Goal: Transaction & Acquisition: Purchase product/service

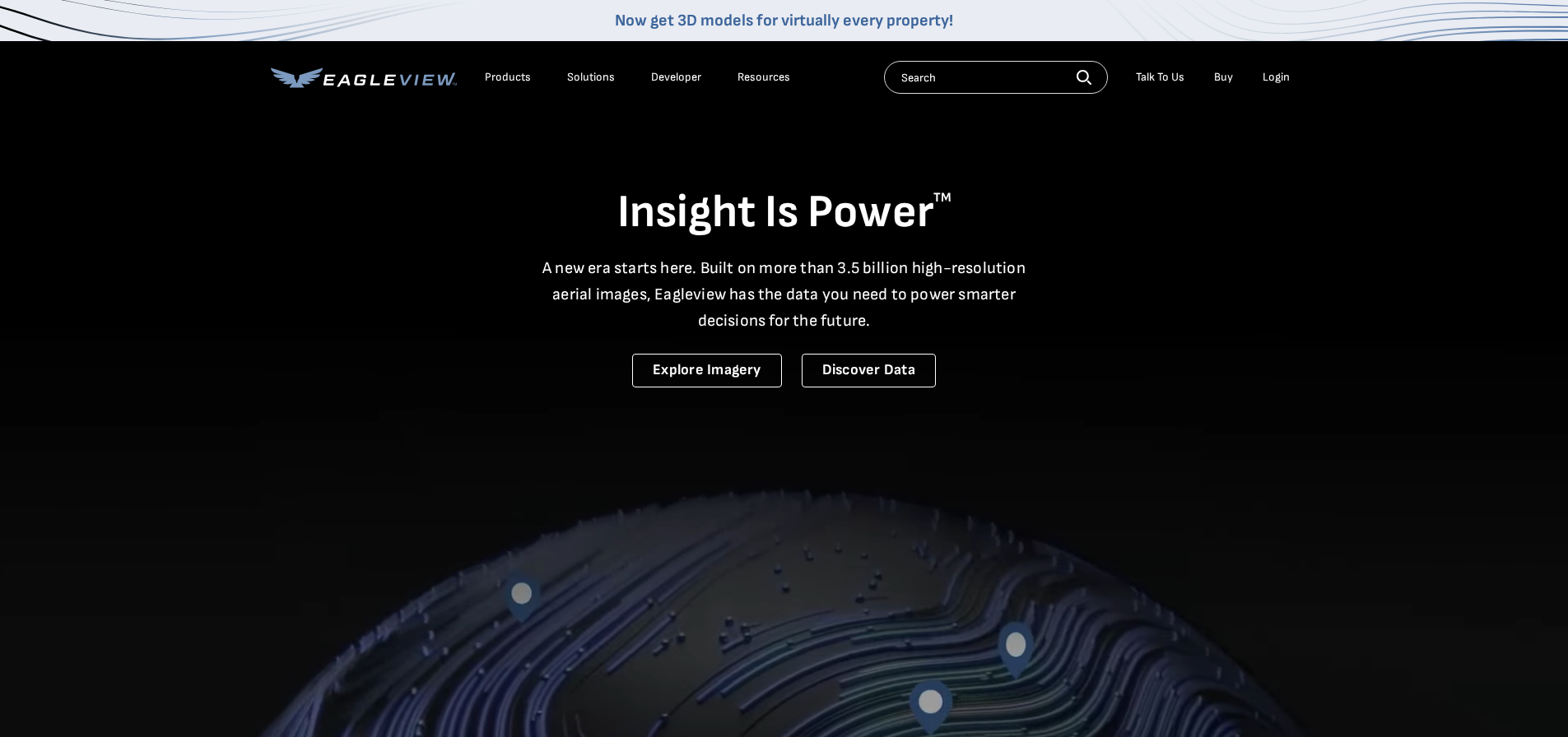
click at [1263, 85] on div "Login" at bounding box center [1276, 77] width 27 height 15
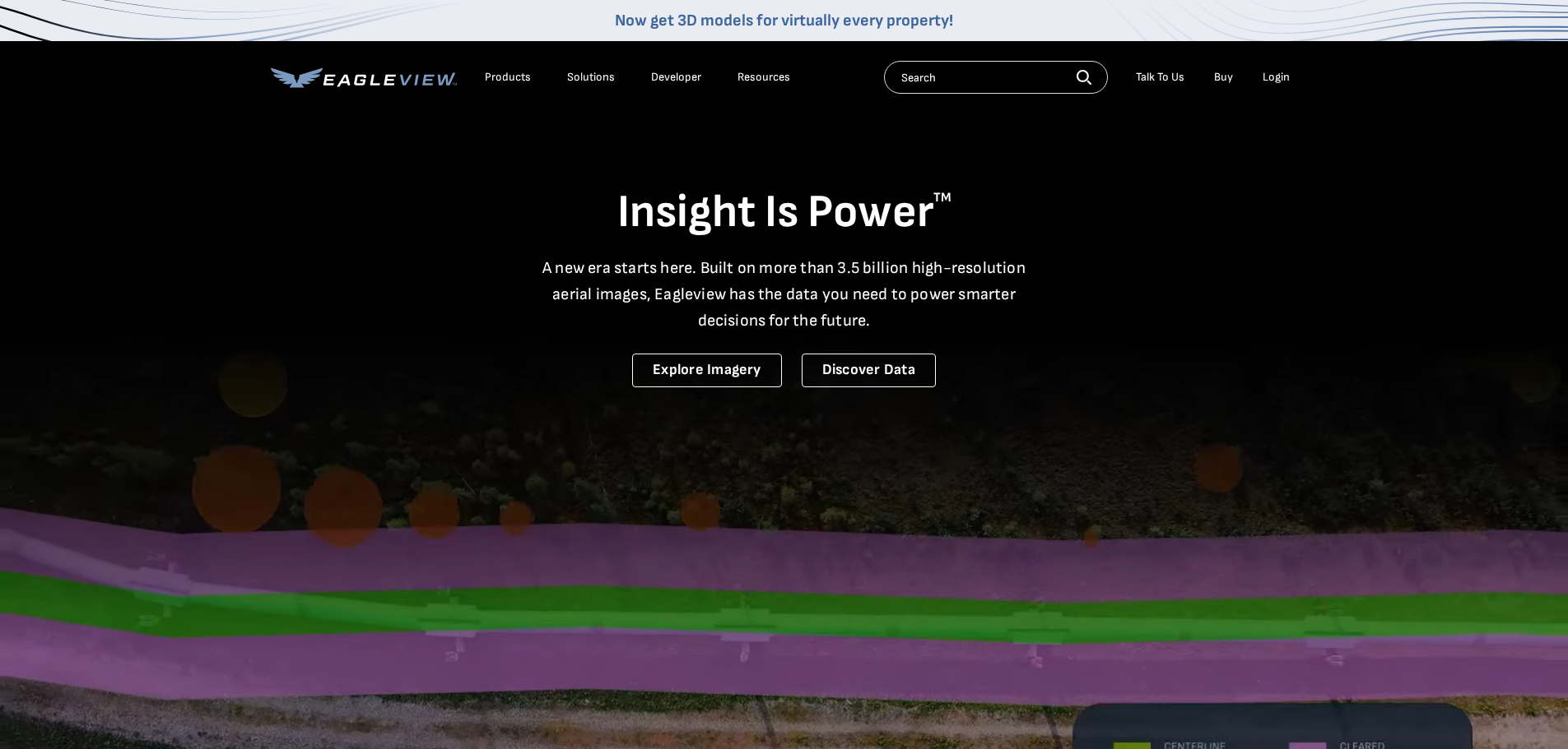
click at [1271, 80] on div "Login" at bounding box center [1276, 77] width 27 height 15
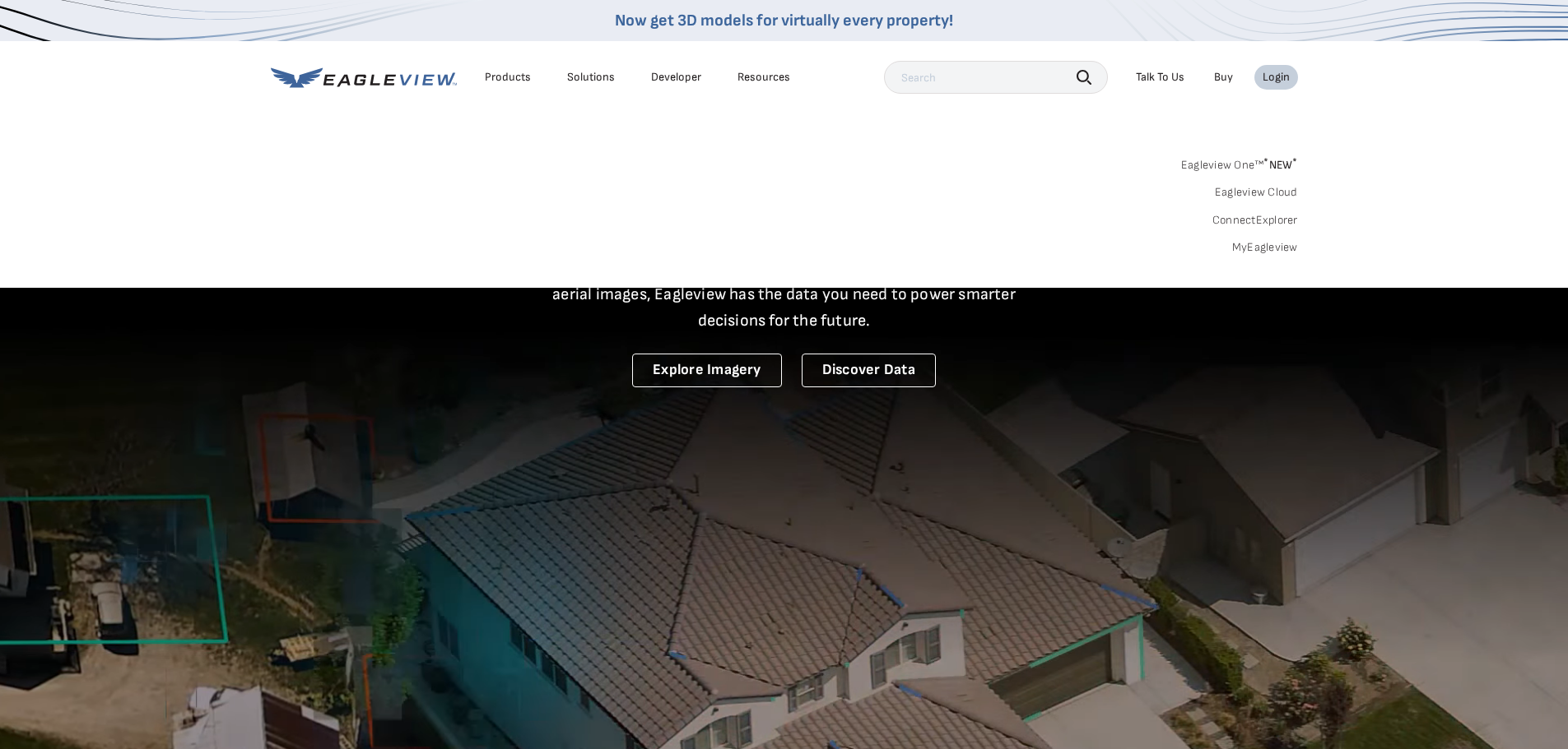
click at [1272, 247] on link "MyEagleview" at bounding box center [1265, 247] width 66 height 15
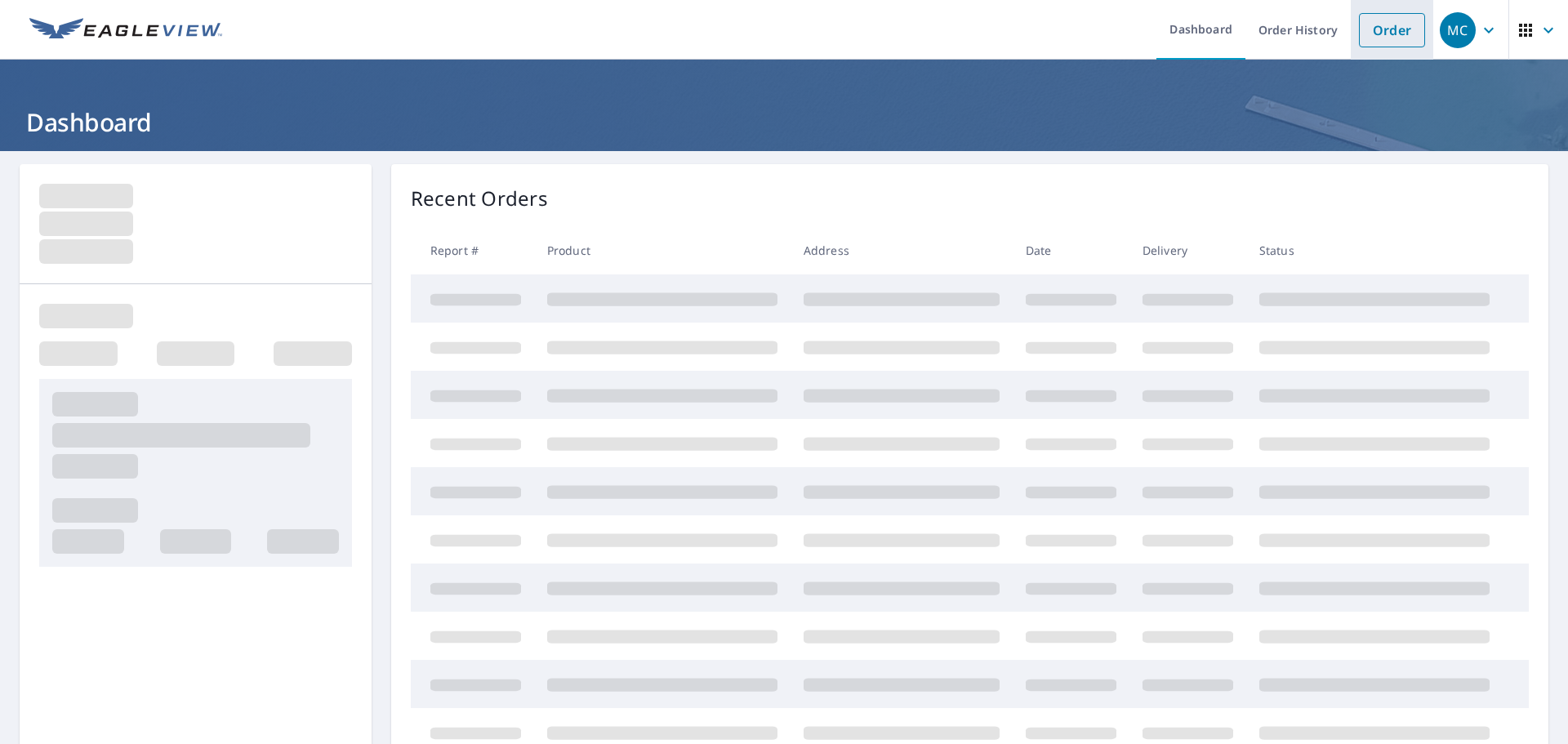
click at [1361, 36] on link "Order" at bounding box center [1392, 30] width 66 height 35
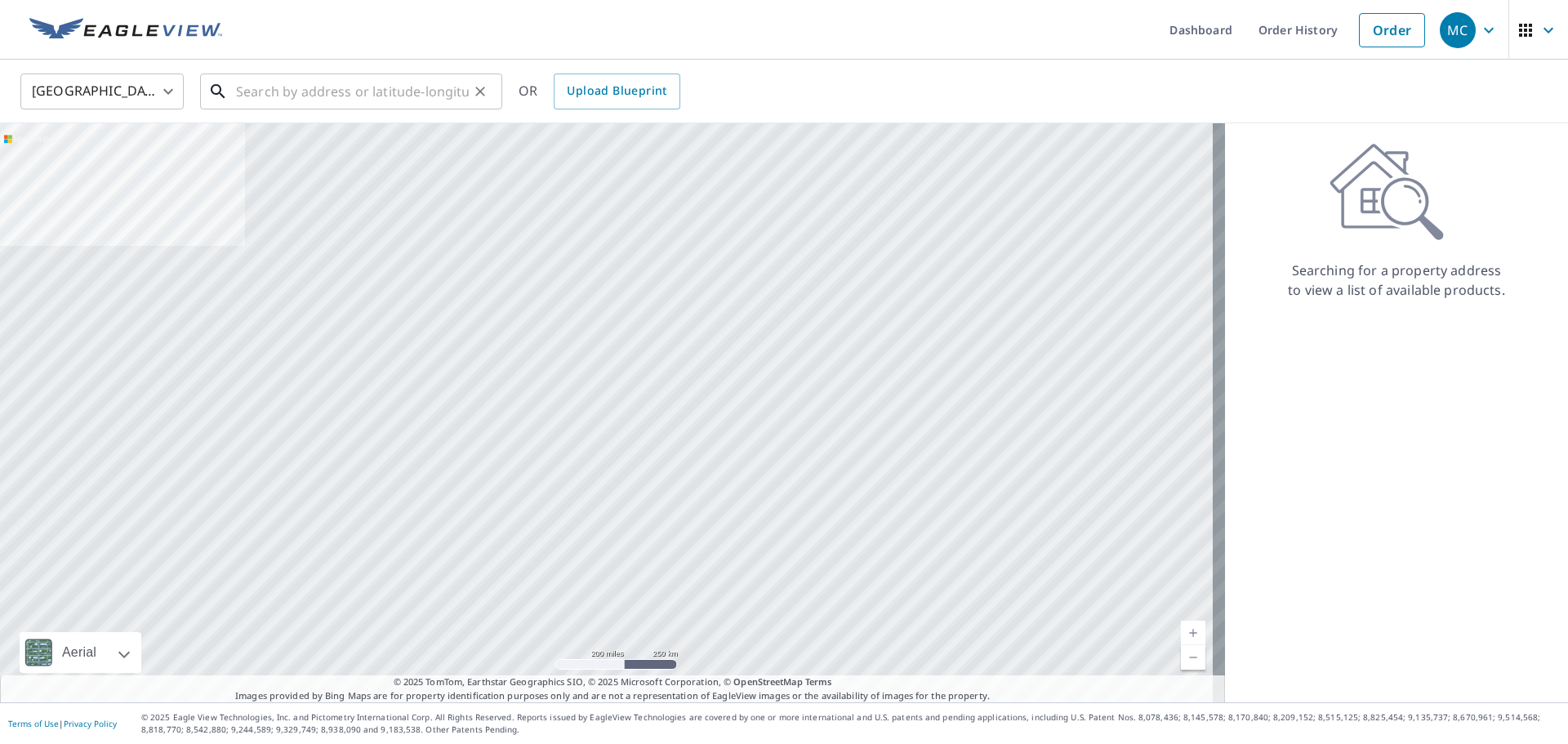
click at [313, 94] on input "text" at bounding box center [352, 91] width 233 height 46
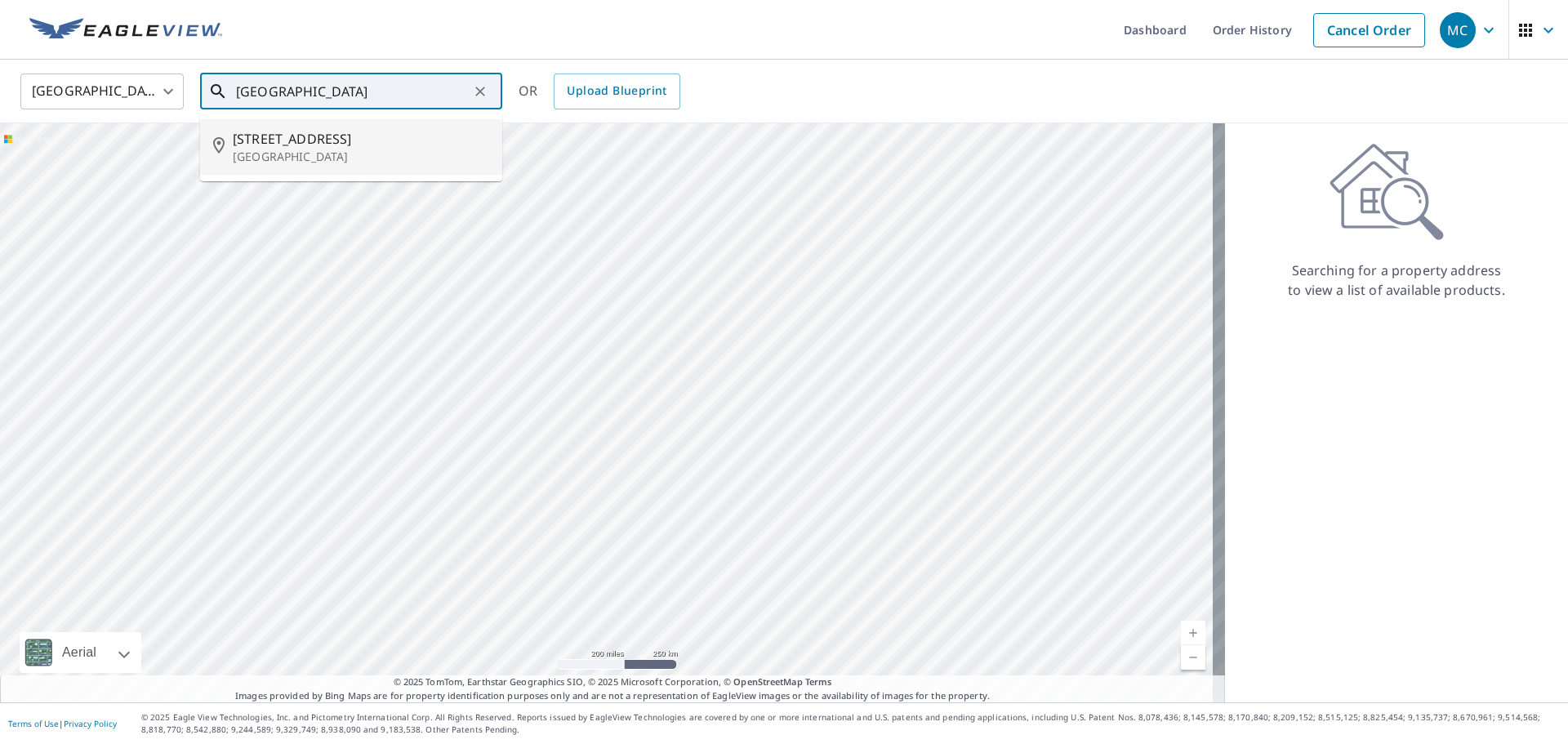
click at [326, 147] on div "5975 Royal Isles Blvd Boynton Beach, FL 33437" at bounding box center [360, 147] width 256 height 36
type input "5975 Royal Isles Blvd Boynton Beach, FL 33437"
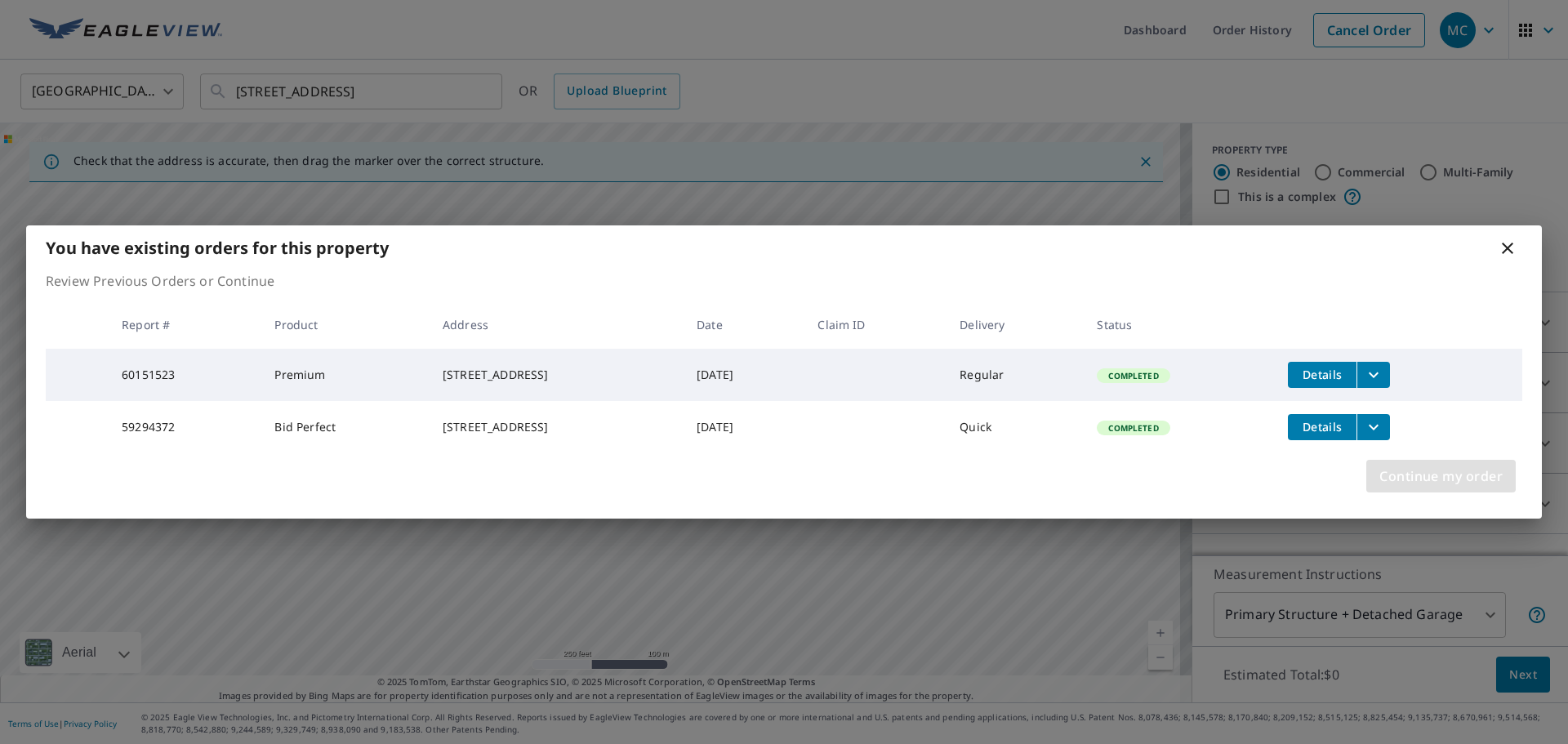
click at [1456, 484] on span "Continue my order" at bounding box center [1440, 476] width 123 height 23
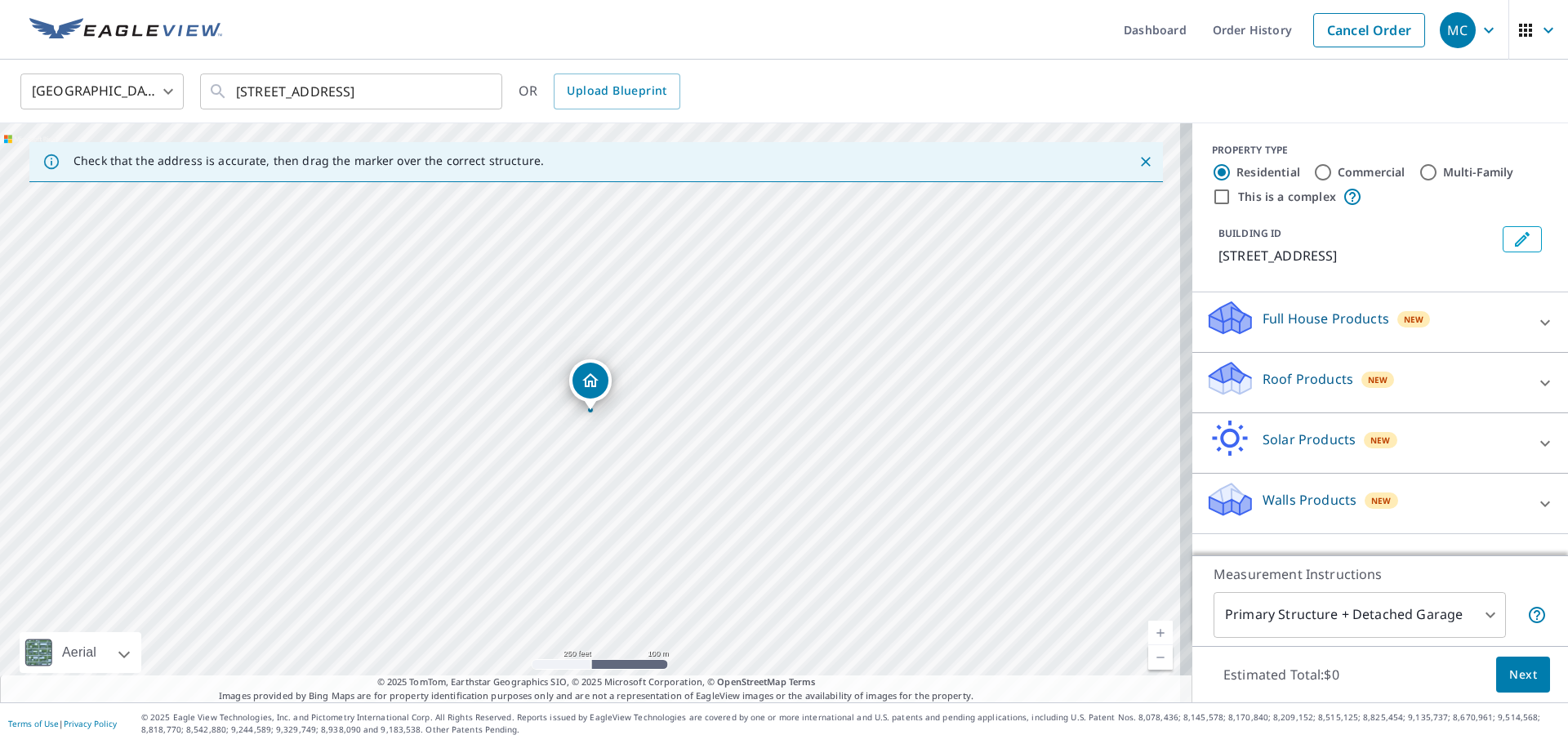
click at [1535, 393] on icon at bounding box center [1545, 383] width 20 height 20
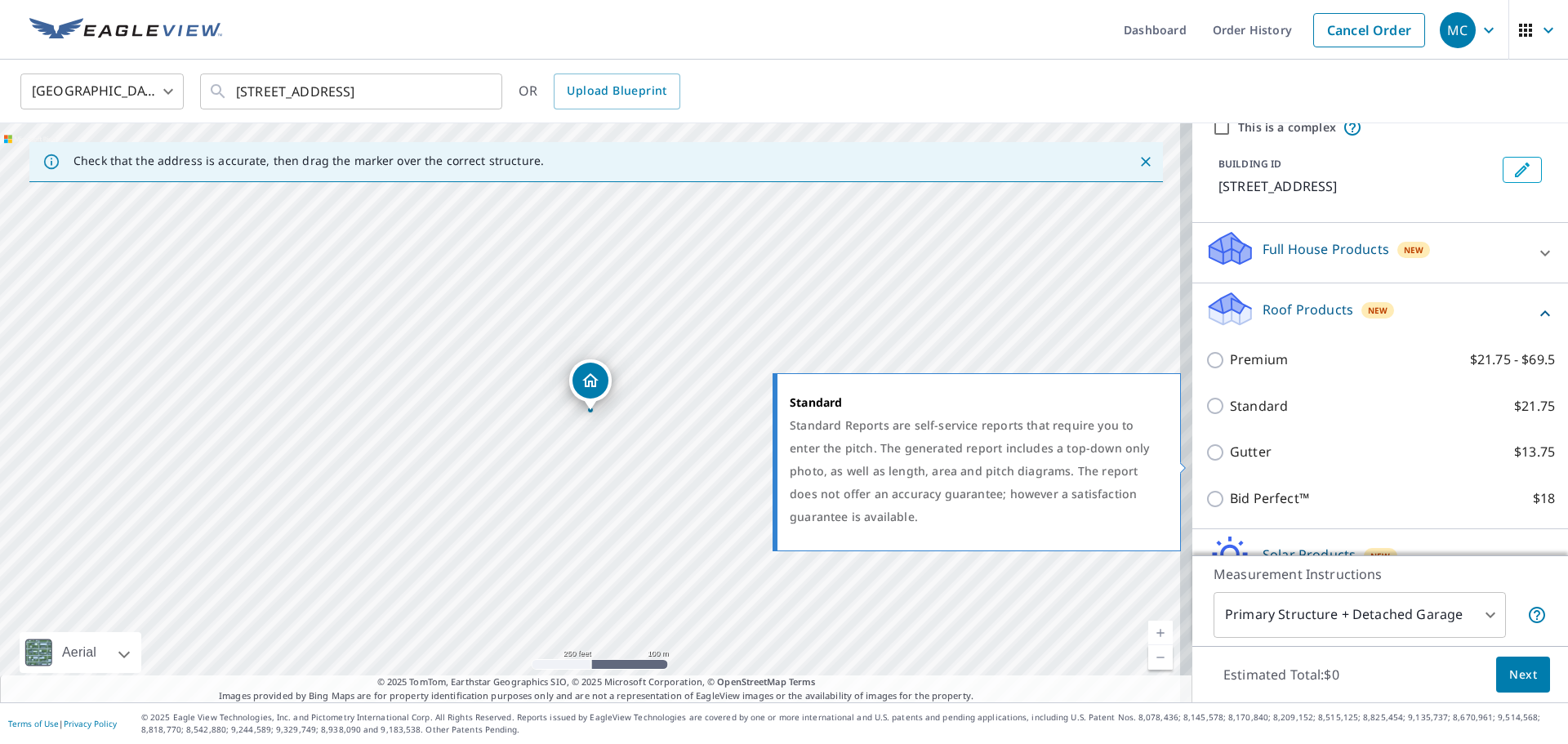
scroll to position [163, 0]
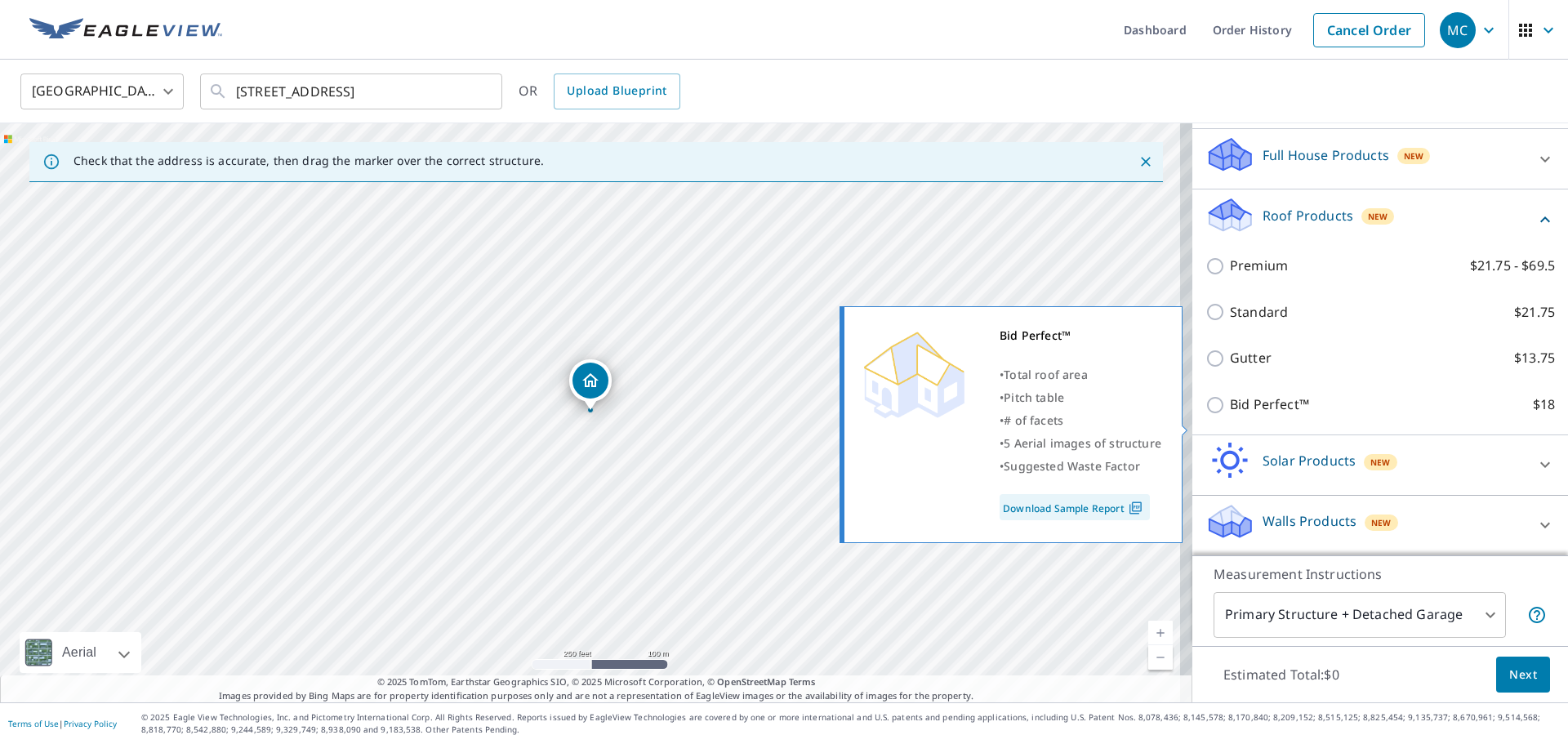
click at [1205, 415] on input "Bid Perfect™ $18" at bounding box center [1217, 405] width 24 height 20
checkbox input "true"
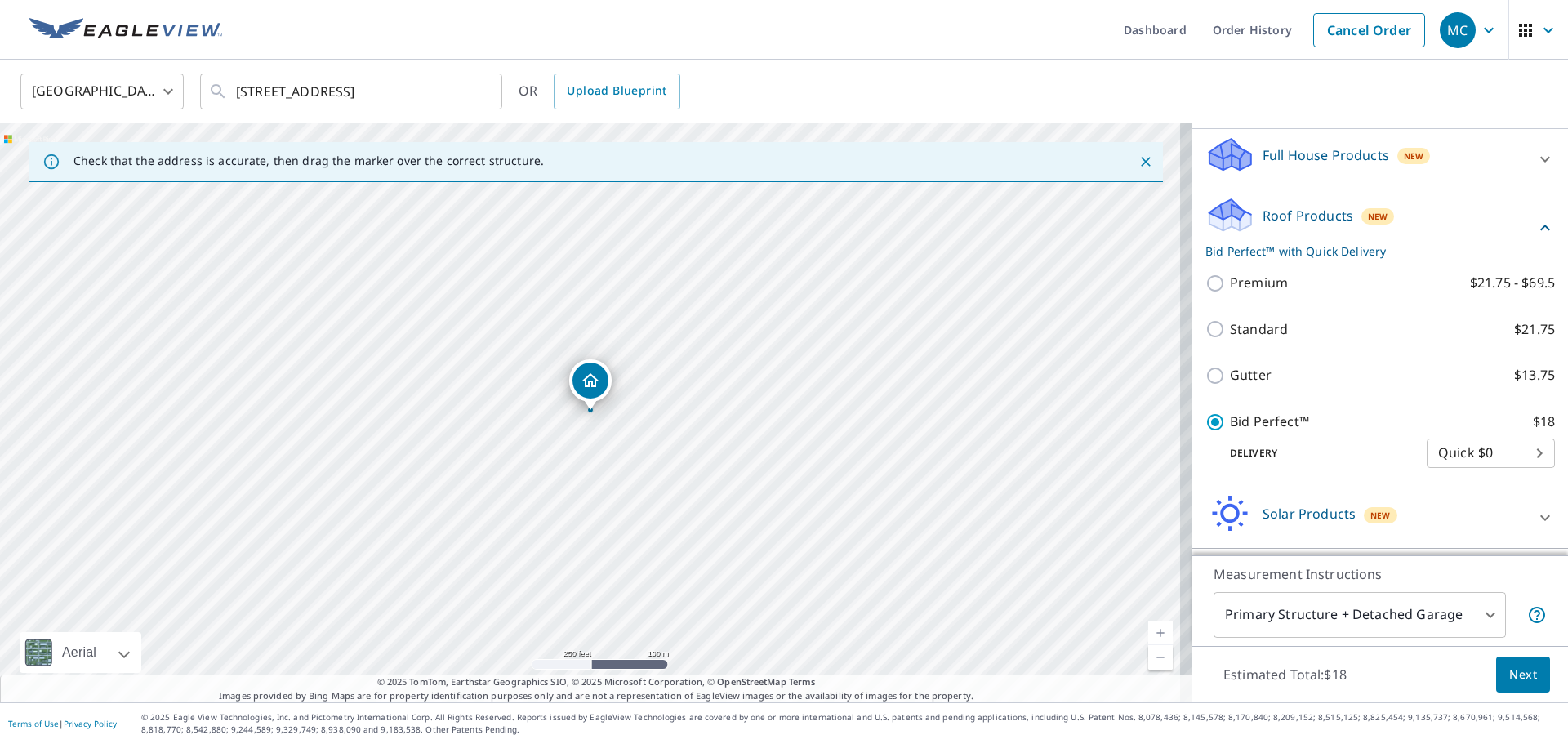
click at [1512, 669] on span "Next" at bounding box center [1523, 675] width 28 height 21
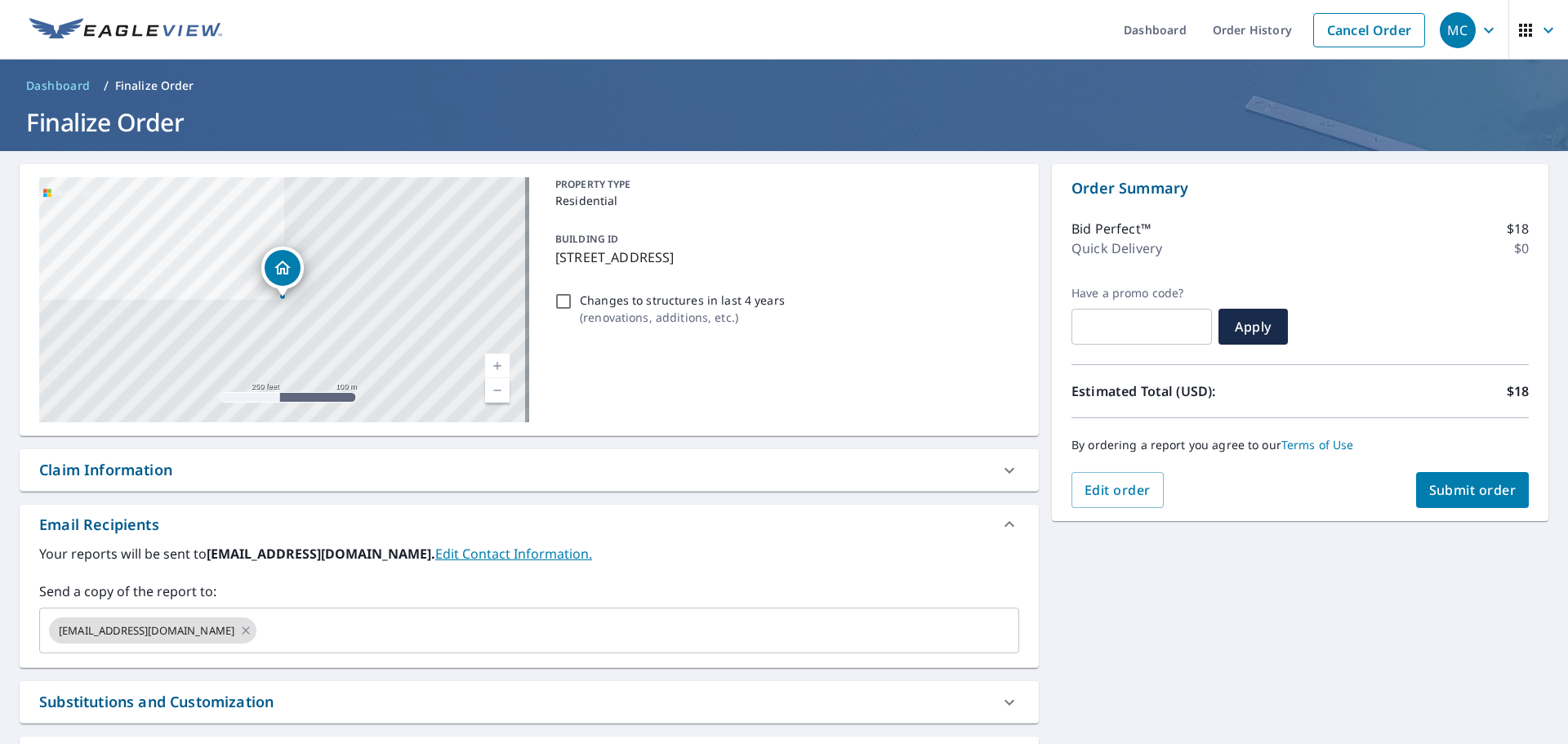
click at [1463, 491] on span "Submit order" at bounding box center [1473, 490] width 88 height 18
checkbox input "true"
